Goal: Information Seeking & Learning: Learn about a topic

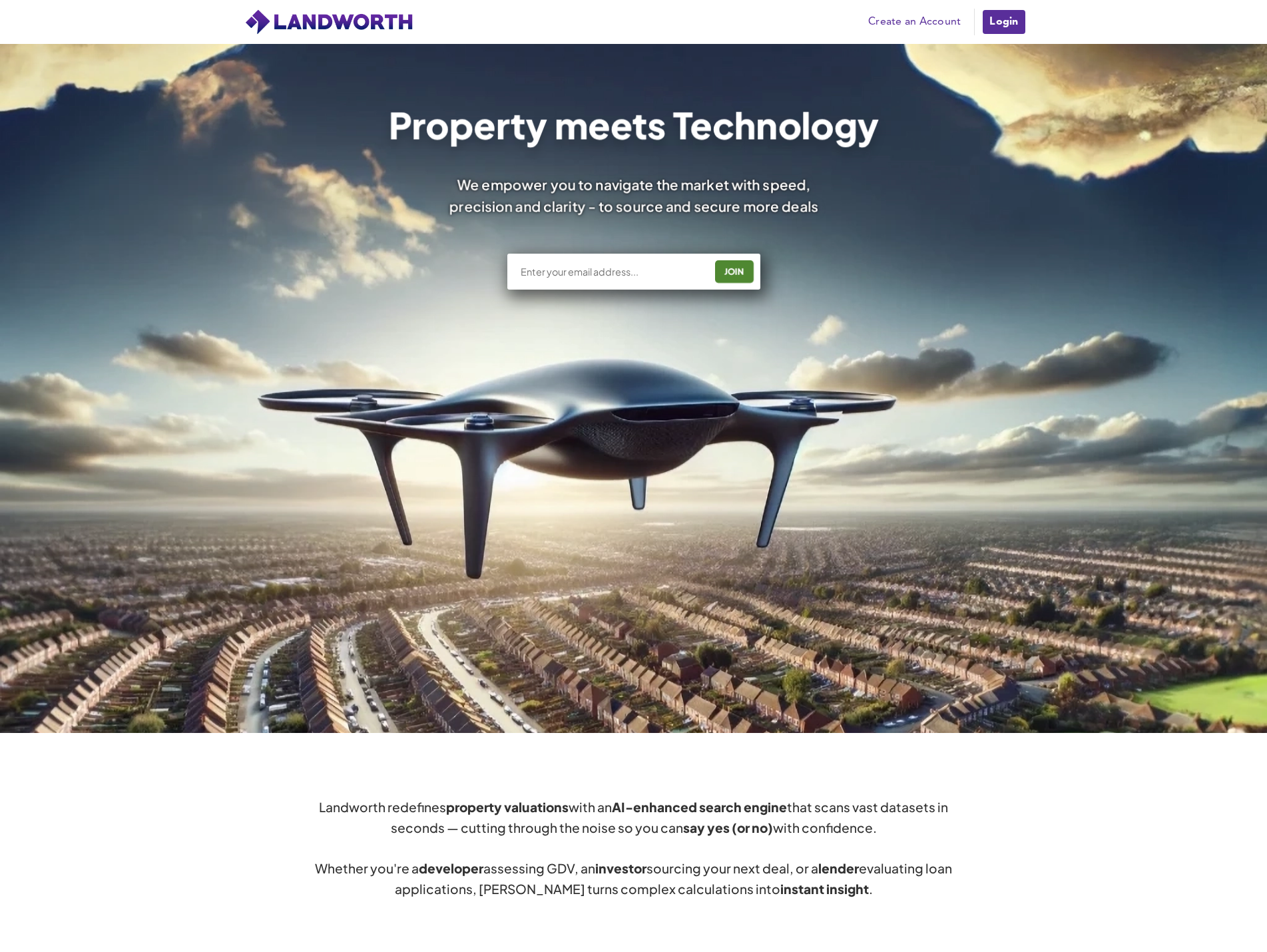
click at [841, 24] on link "Login" at bounding box center [1003, 21] width 45 height 27
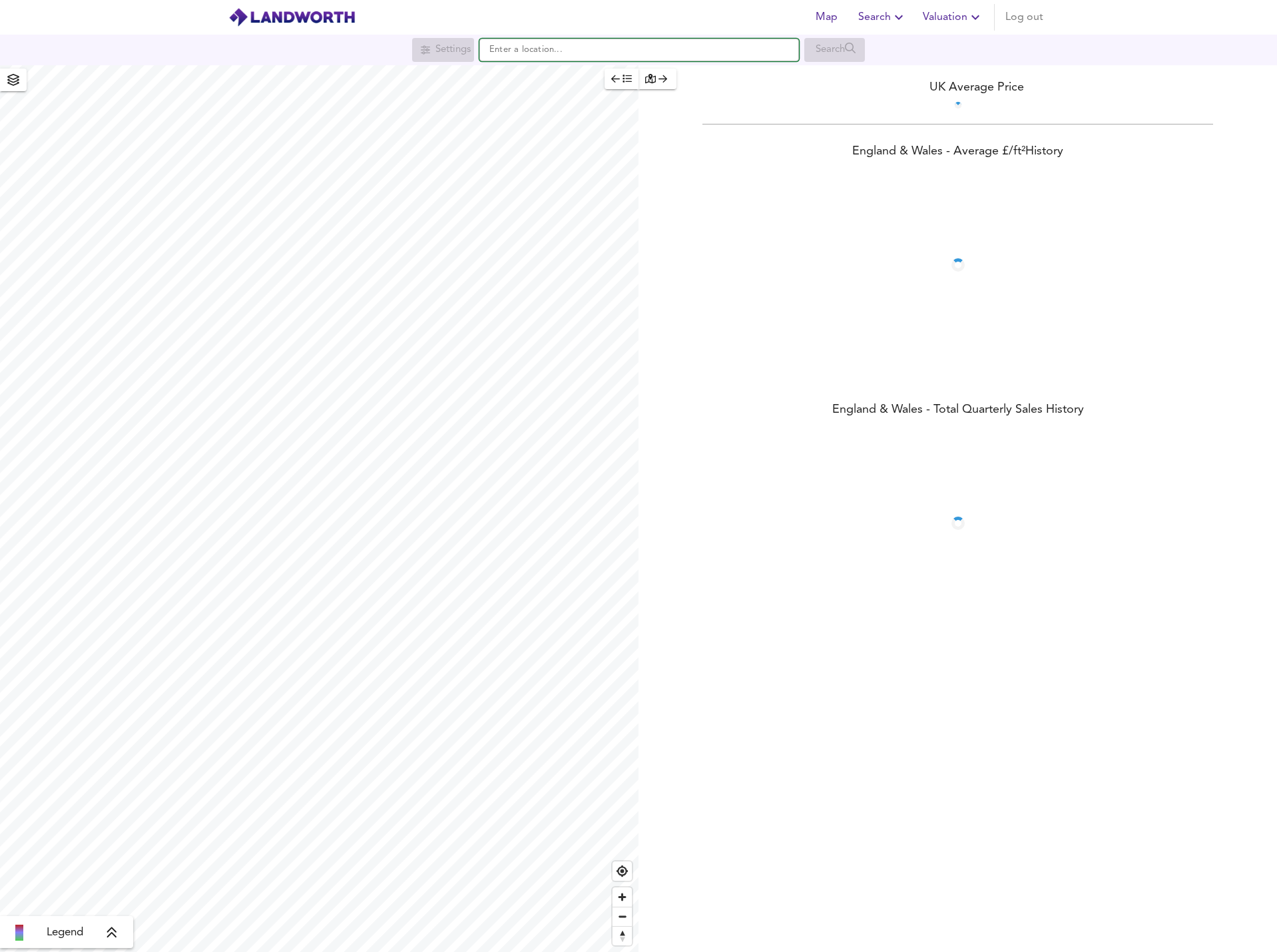
click at [647, 49] on input "text" at bounding box center [638, 50] width 320 height 23
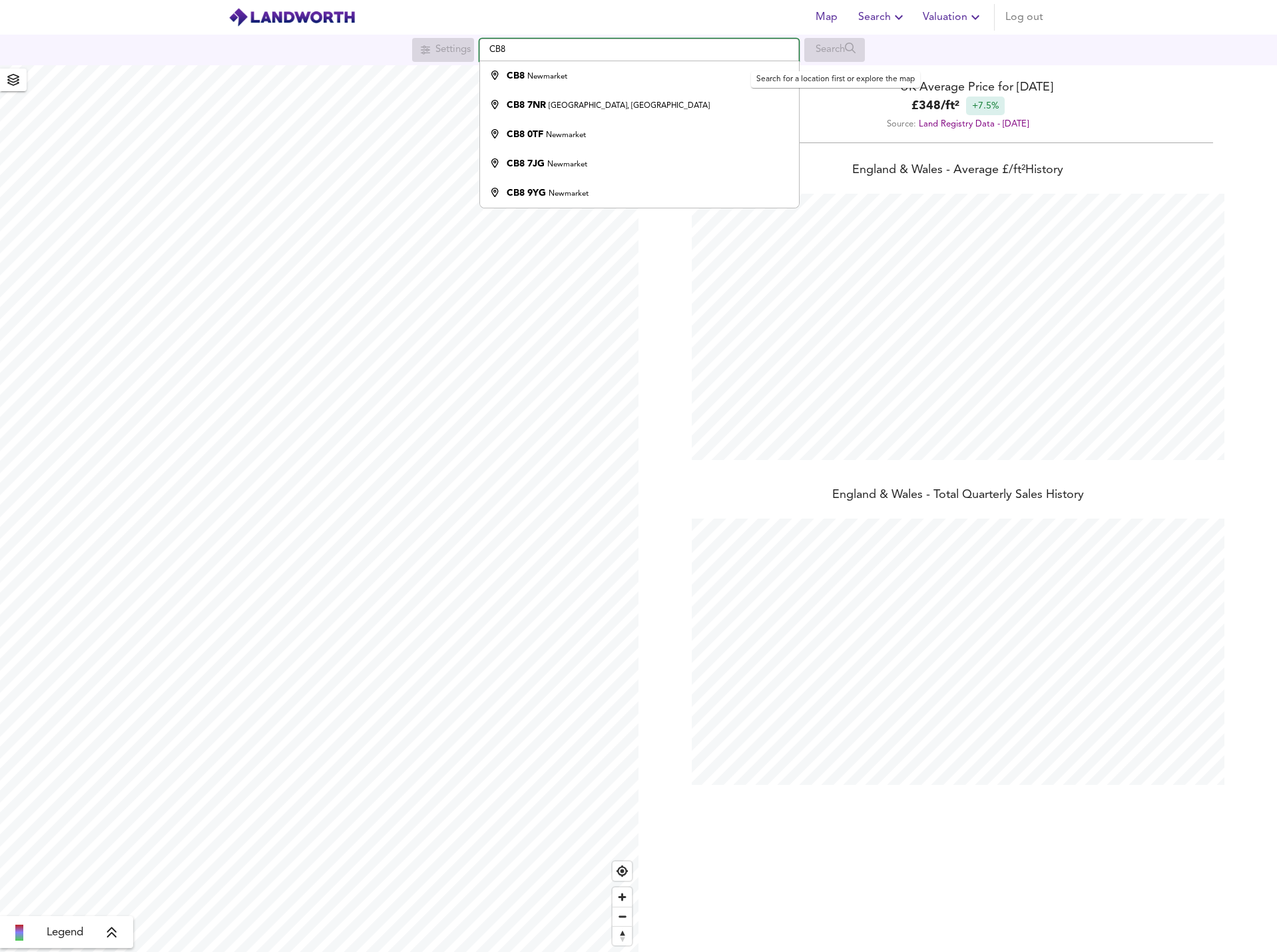
scroll to position [952, 1277]
click at [615, 52] on input "CB8" at bounding box center [638, 50] width 320 height 23
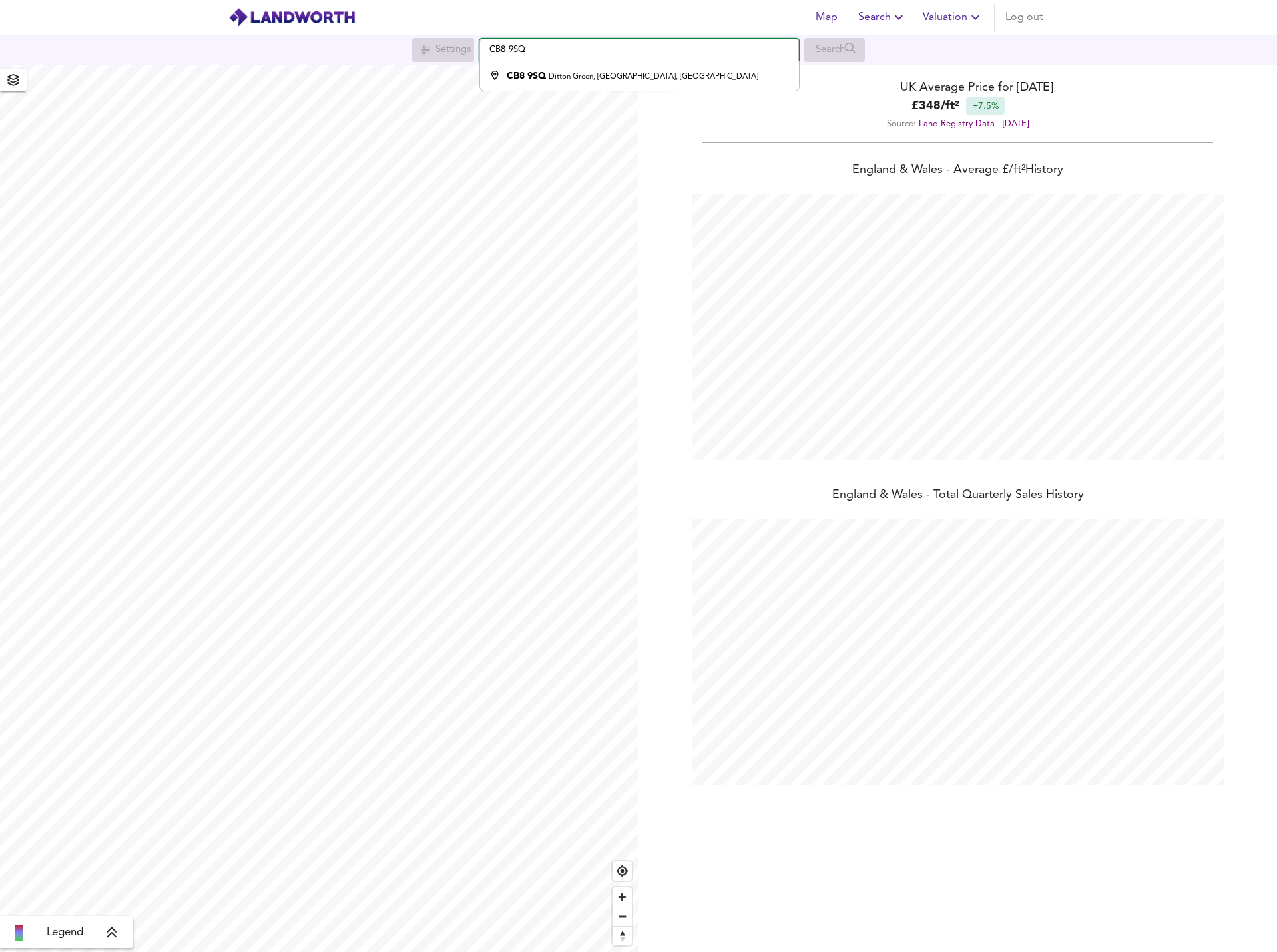
type input "Ditton Green, Woodditton, Newmarket CB8 9SQ"
click at [711, 83] on div "CB8 9SQ Ditton Green, Woodditton, Newmarket" at bounding box center [636, 76] width 305 height 14
checkbox input "false"
checkbox input "true"
